Goal: Check status: Check status

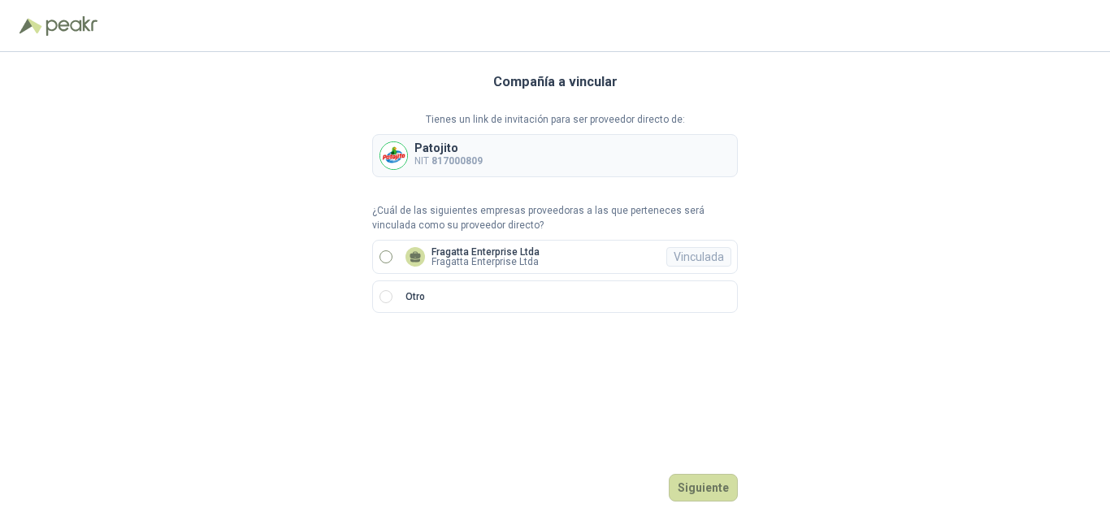
click at [465, 257] on p "Fragatta Enterprise Ltda" at bounding box center [485, 262] width 108 height 10
click at [707, 495] on button "Ingresar" at bounding box center [705, 488] width 64 height 28
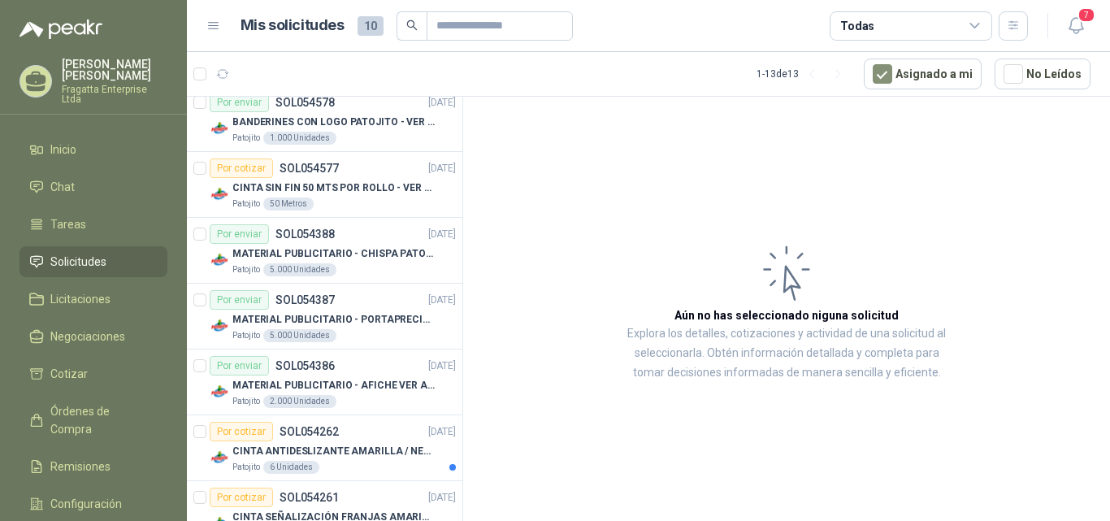
scroll to position [162, 0]
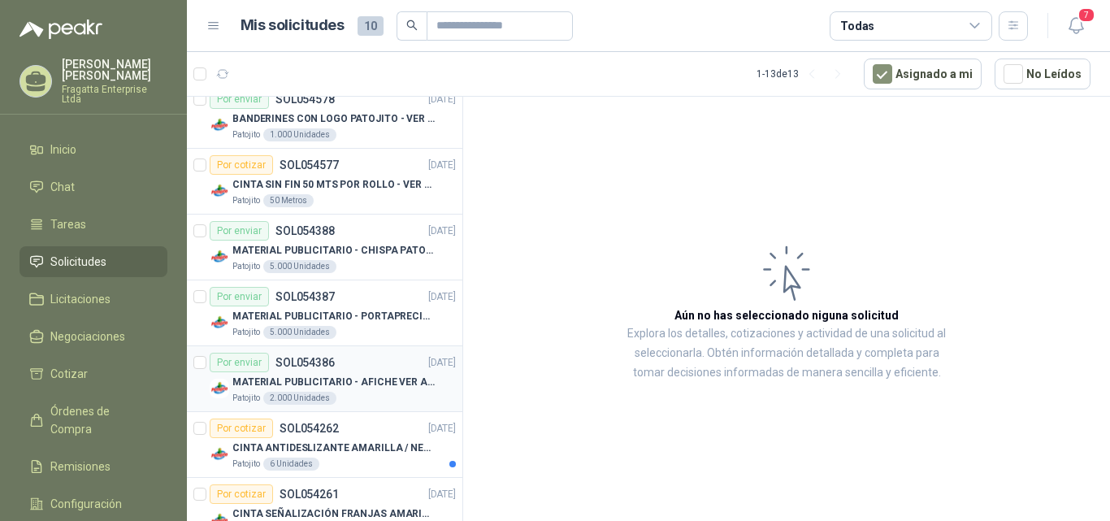
click at [329, 370] on div "Por enviar SOL054386" at bounding box center [272, 362] width 125 height 19
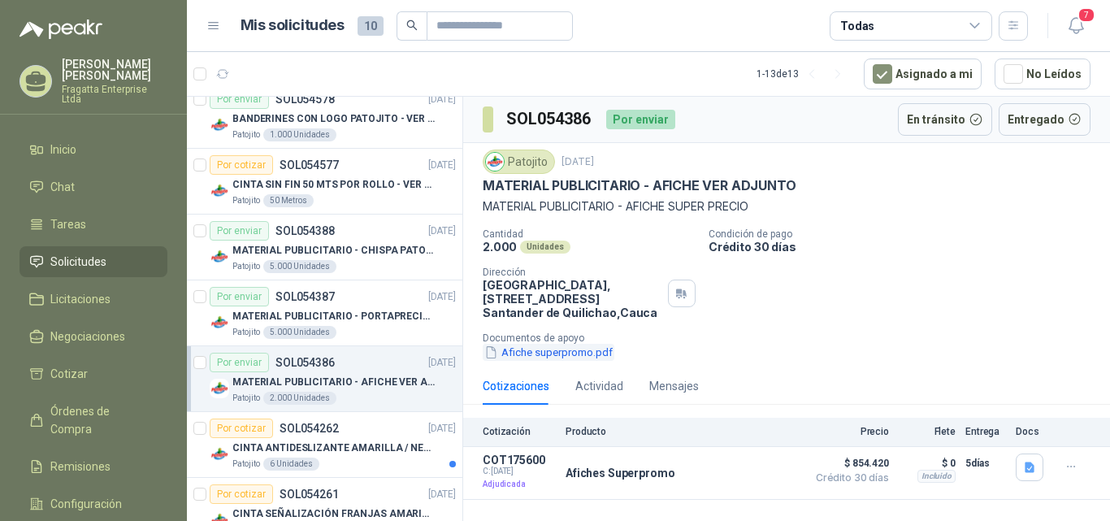
click at [590, 351] on button "Afiche superpromo.pdf" at bounding box center [549, 352] width 132 height 17
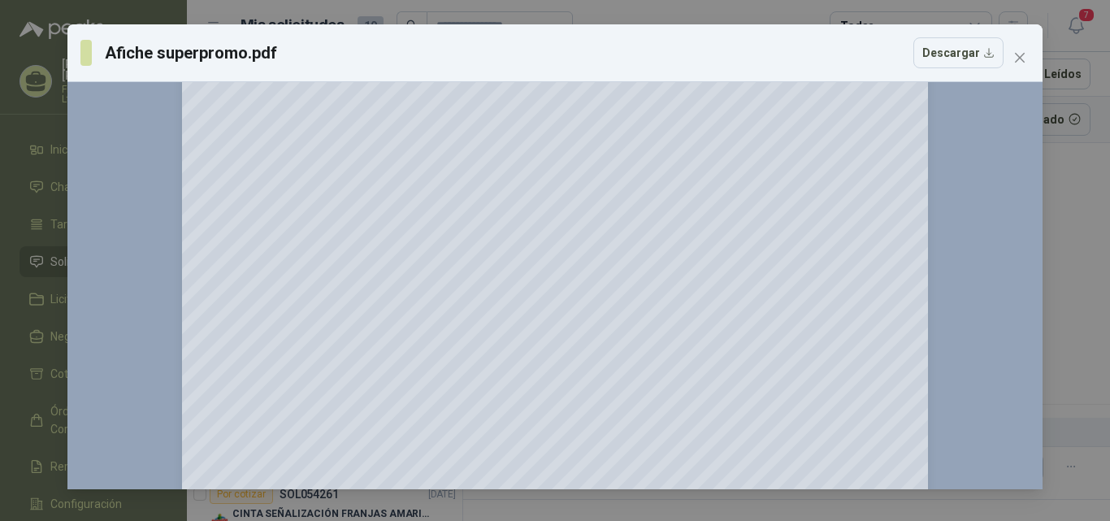
scroll to position [125, 0]
click at [1024, 52] on icon "close" at bounding box center [1019, 57] width 13 height 13
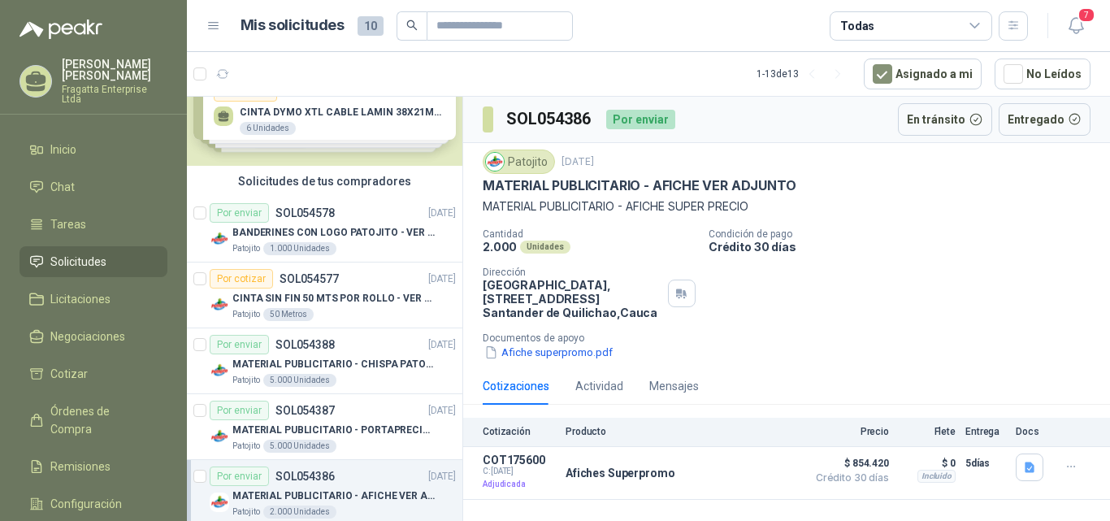
scroll to position [0, 0]
